Goal: Task Accomplishment & Management: Use online tool/utility

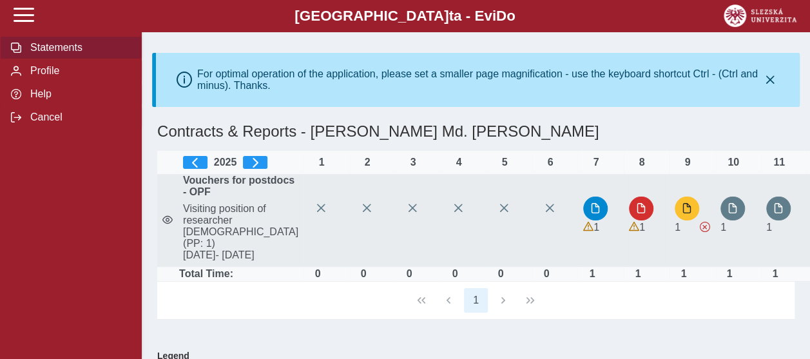
scroll to position [64, 0]
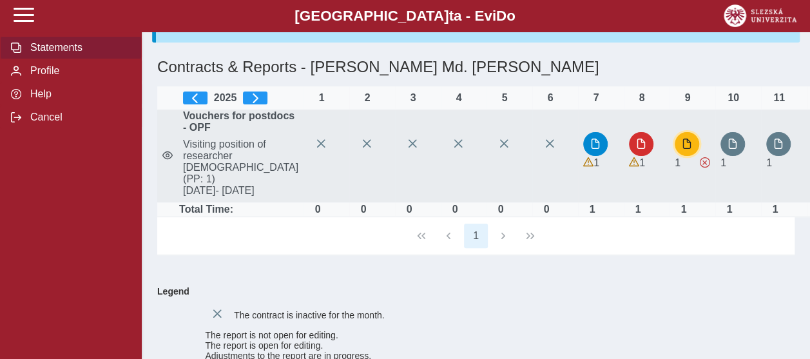
click at [674, 156] on button "button" at bounding box center [686, 144] width 24 height 24
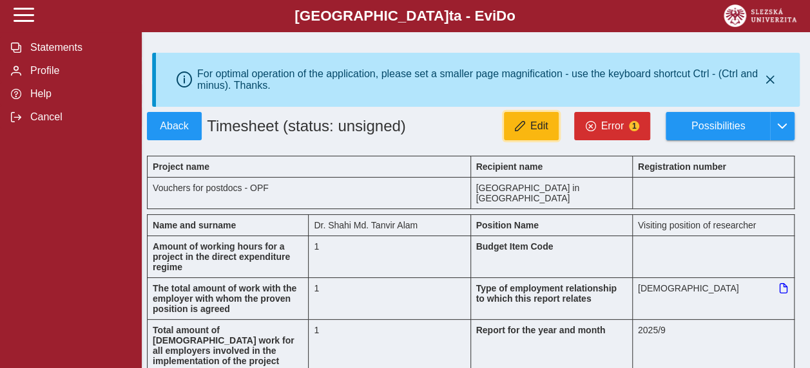
click at [542, 132] on span "Edit" at bounding box center [539, 126] width 18 height 12
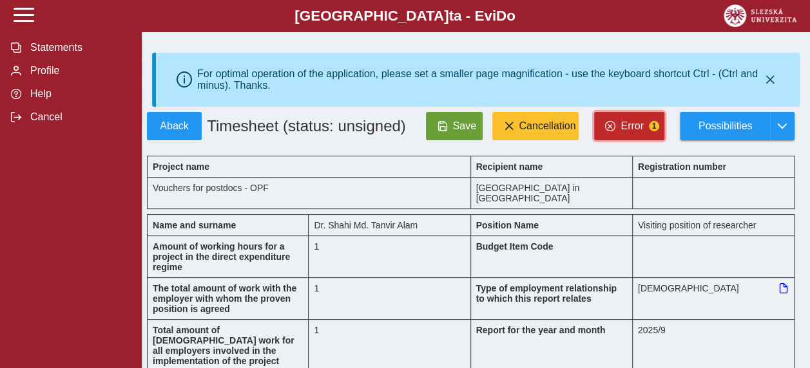
click at [640, 128] on button "Error 1" at bounding box center [629, 126] width 70 height 28
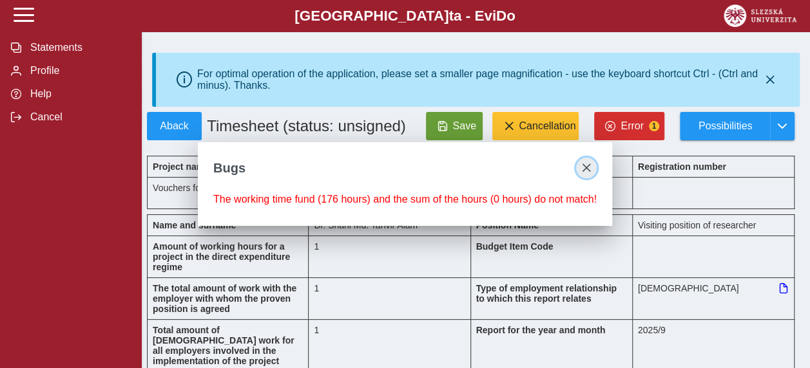
click at [585, 167] on span "close" at bounding box center [586, 168] width 10 height 10
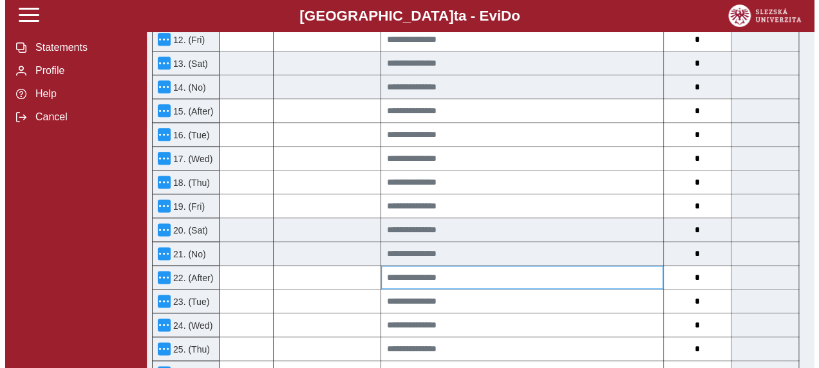
scroll to position [708, 0]
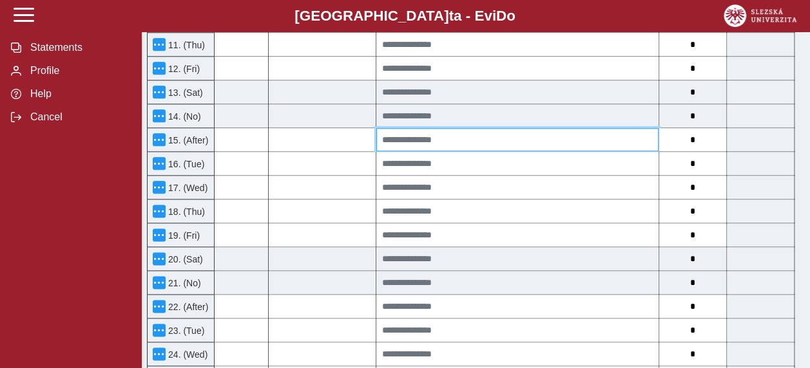
click at [580, 128] on input at bounding box center [517, 139] width 282 height 23
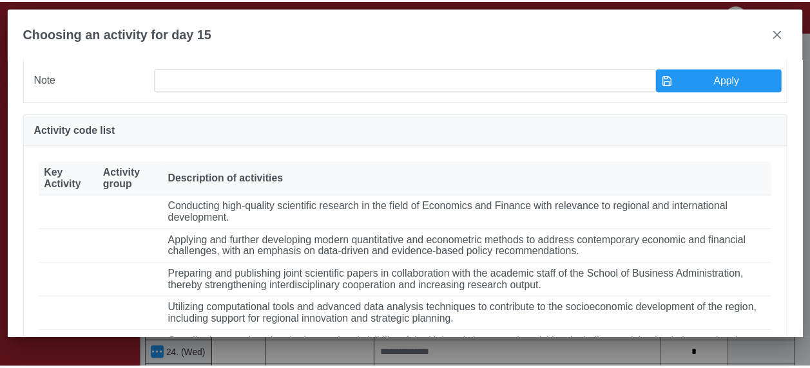
scroll to position [0, 0]
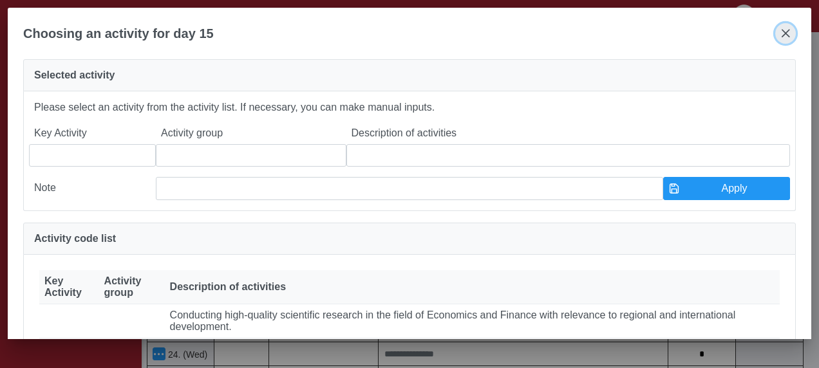
click at [786, 36] on span "close" at bounding box center [786, 33] width 10 height 10
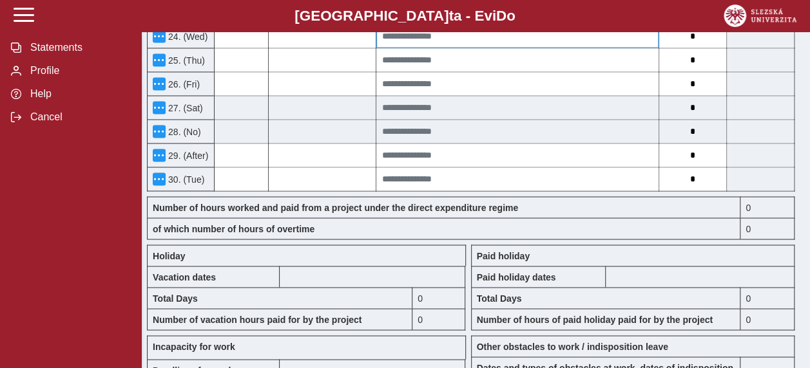
scroll to position [1030, 0]
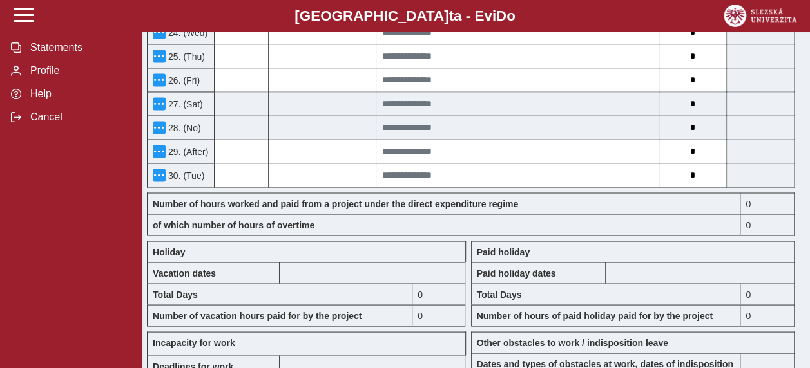
click at [632, 262] on div at bounding box center [699, 272] width 189 height 21
click at [629, 262] on div at bounding box center [699, 272] width 189 height 21
click at [624, 283] on div "Total Days" at bounding box center [606, 293] width 270 height 21
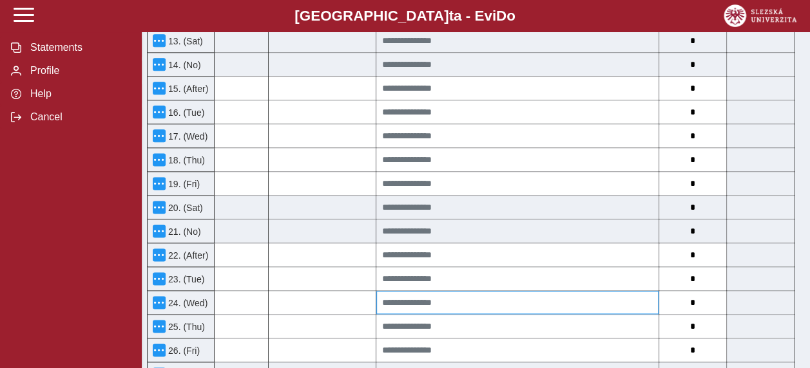
scroll to position [837, 0]
